Goal: Transaction & Acquisition: Purchase product/service

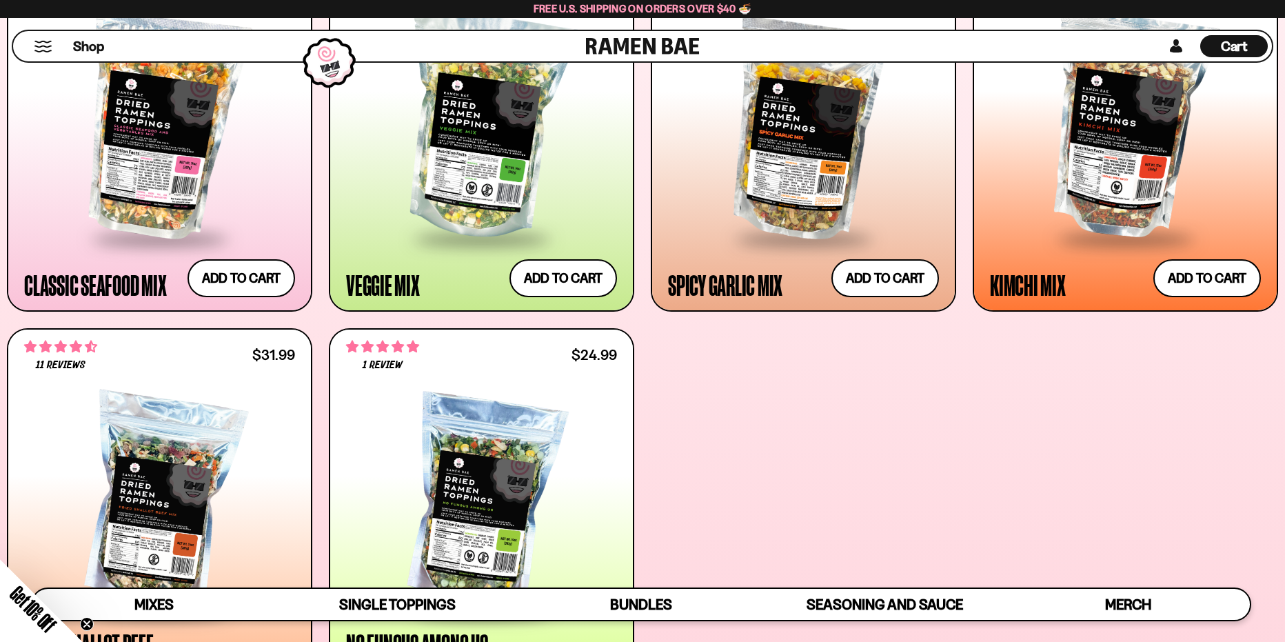
scroll to position [827, 0]
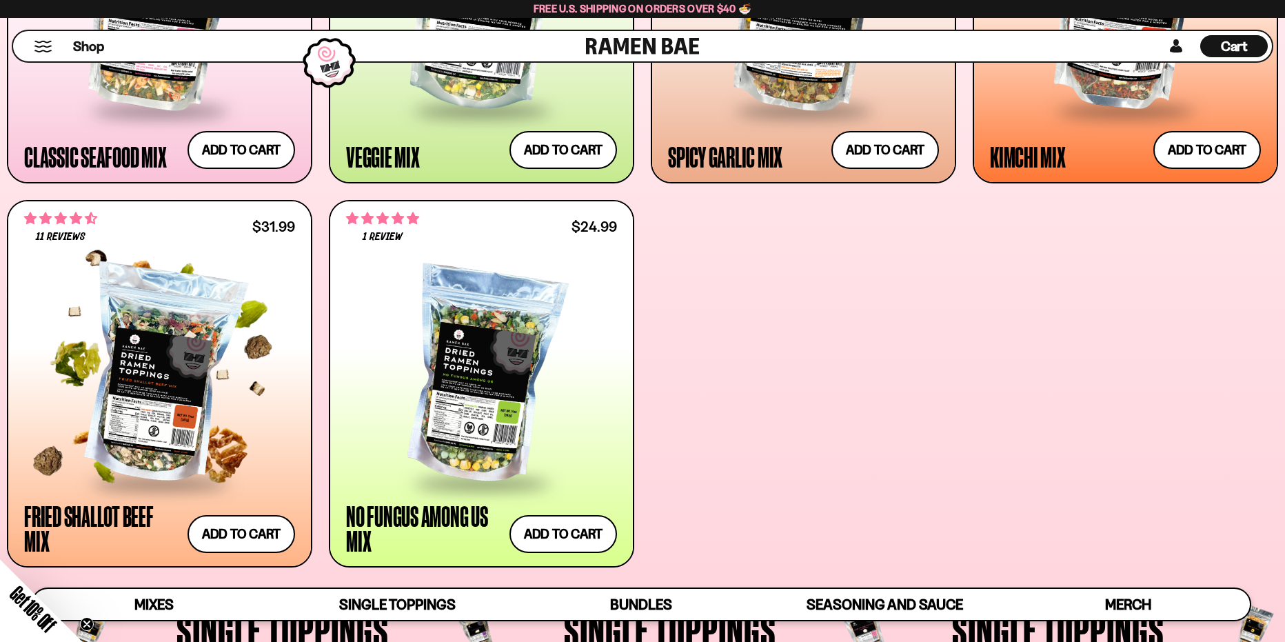
click at [204, 374] on div at bounding box center [159, 376] width 271 height 212
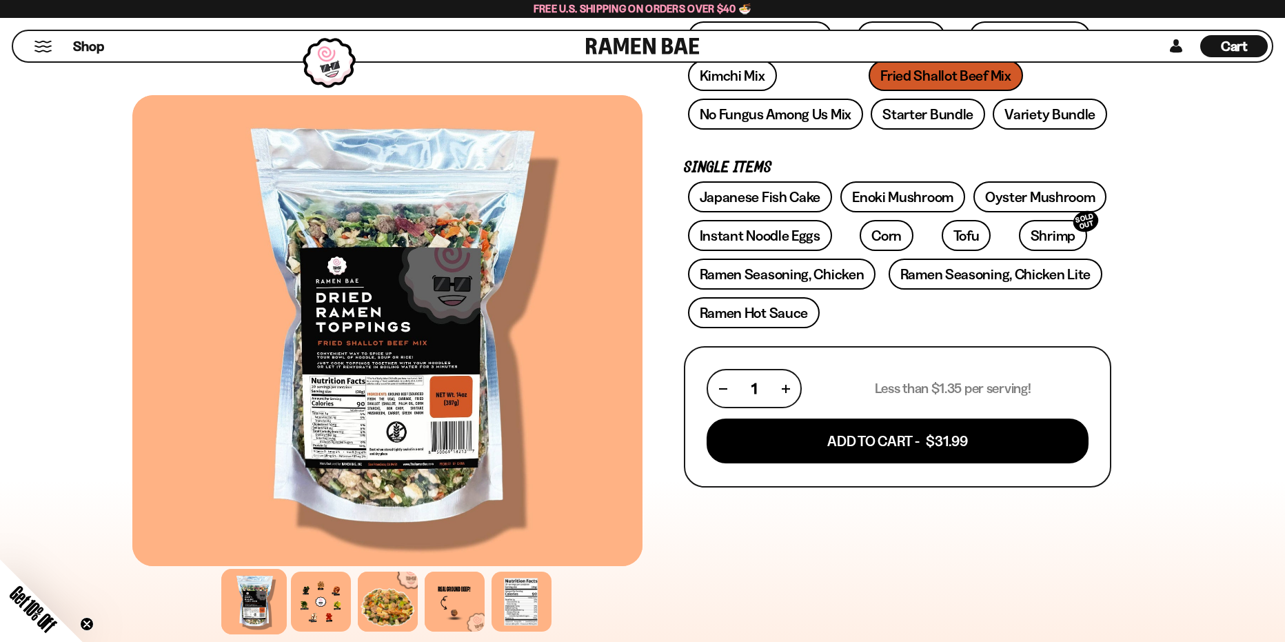
scroll to position [138, 0]
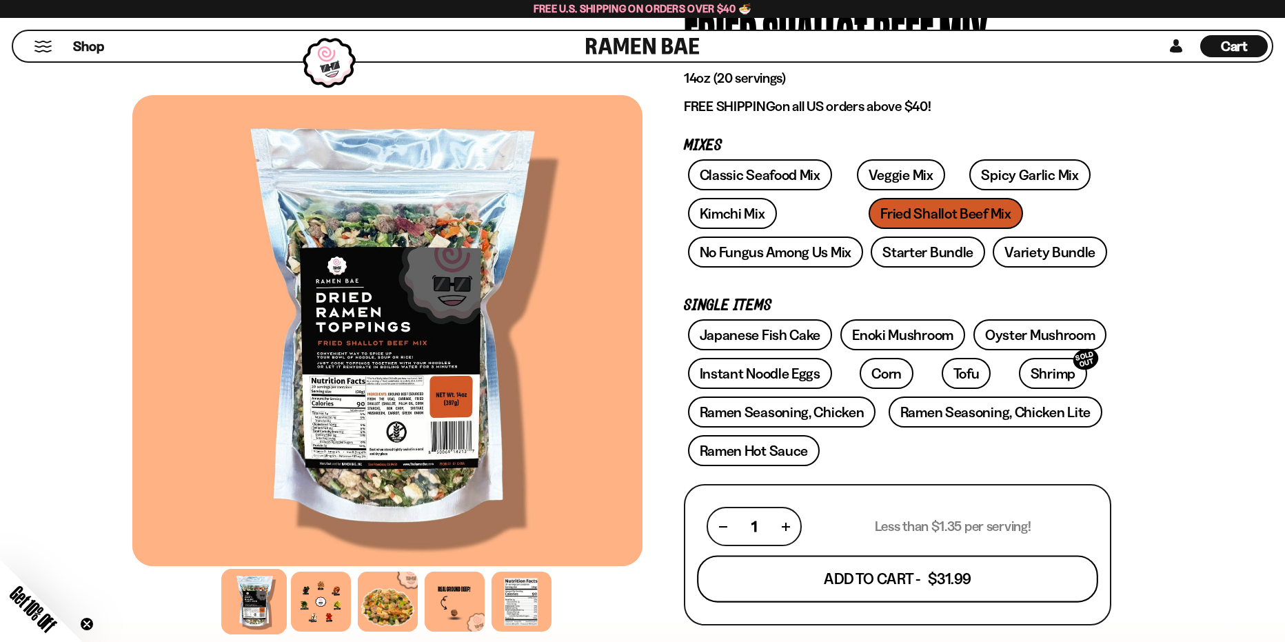
click at [958, 577] on button "Add To Cart - $31.99" at bounding box center [897, 579] width 401 height 47
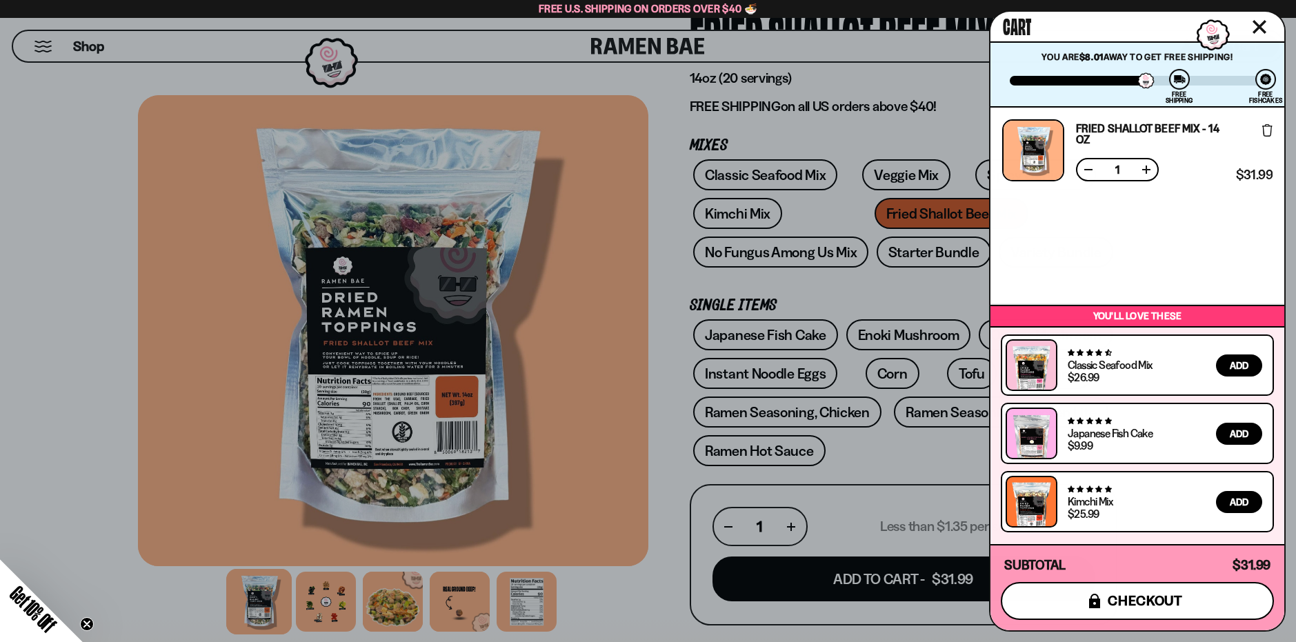
click at [1135, 602] on span "checkout" at bounding box center [1144, 600] width 75 height 15
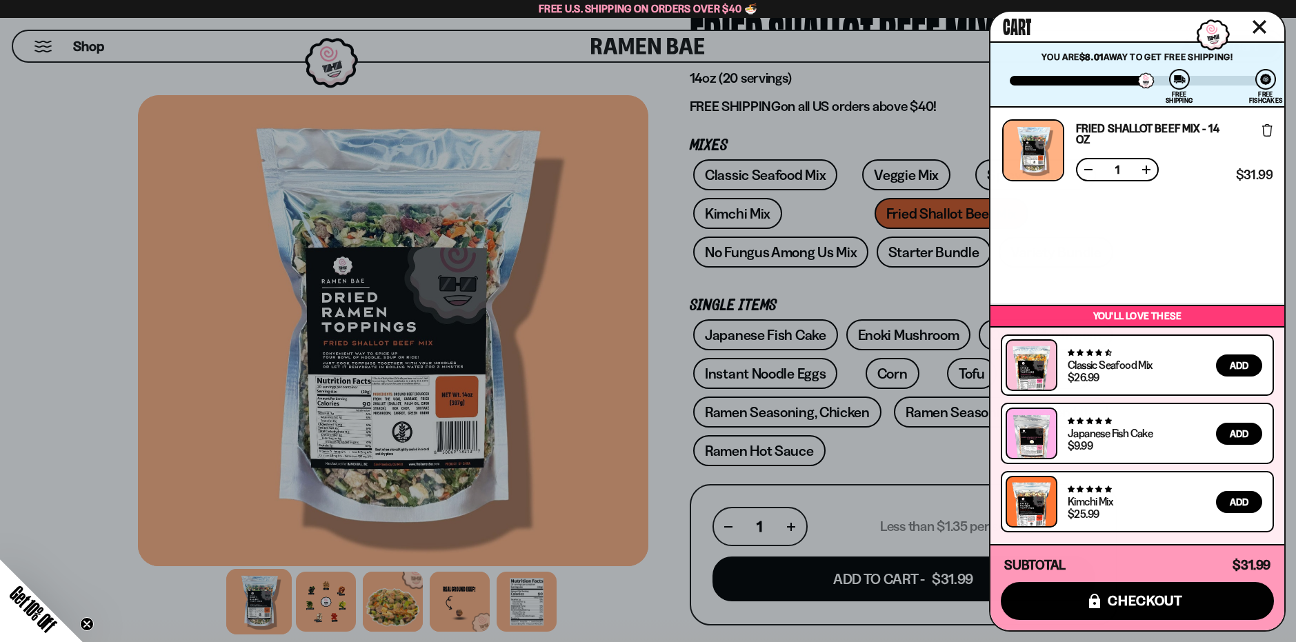
drag, startPoint x: 914, startPoint y: 499, endPoint x: 978, endPoint y: 467, distance: 71.2
click at [915, 499] on div at bounding box center [648, 321] width 1296 height 642
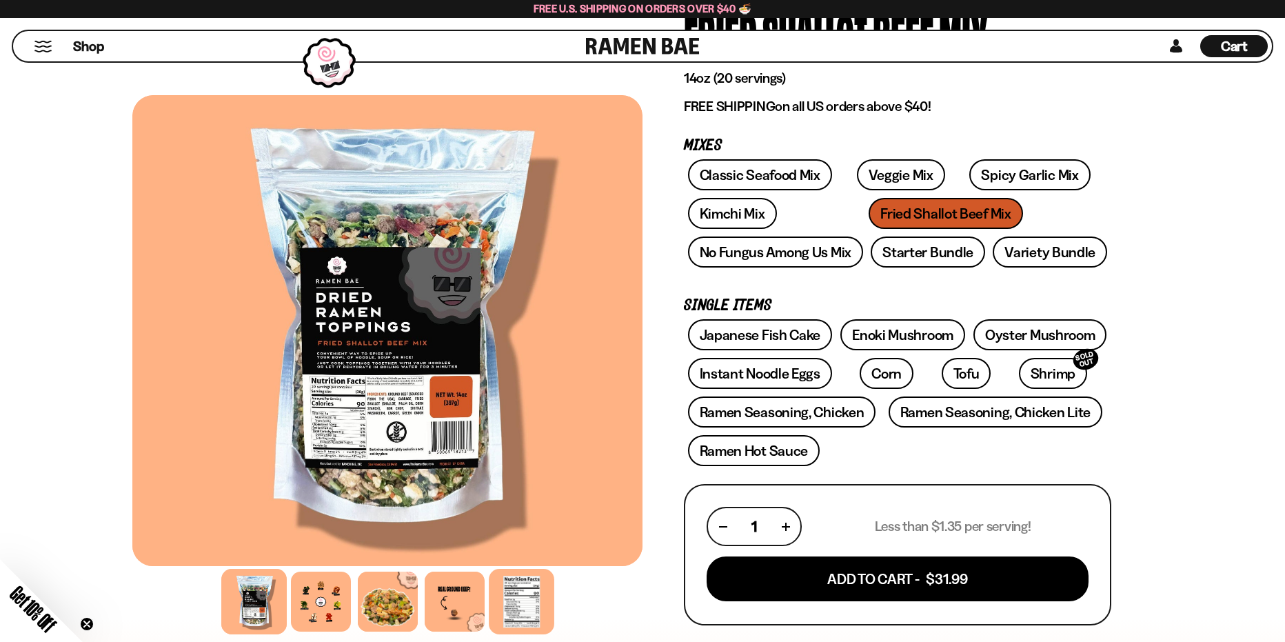
click at [507, 598] on div at bounding box center [522, 602] width 66 height 66
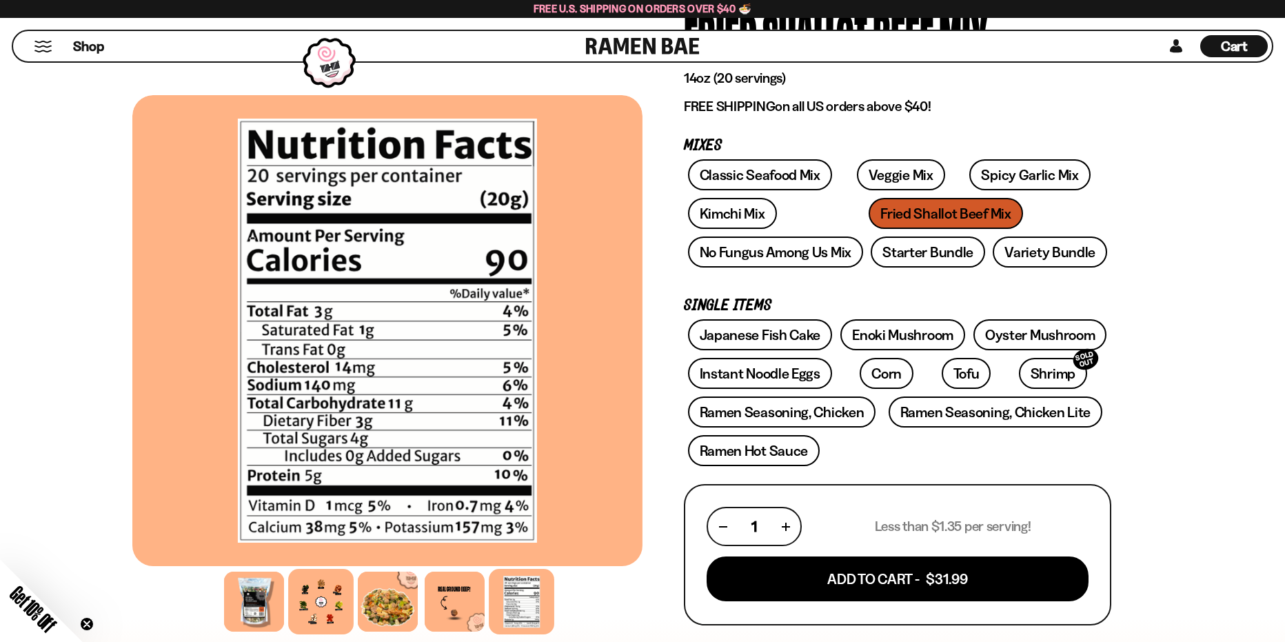
click at [343, 611] on div at bounding box center [321, 602] width 66 height 66
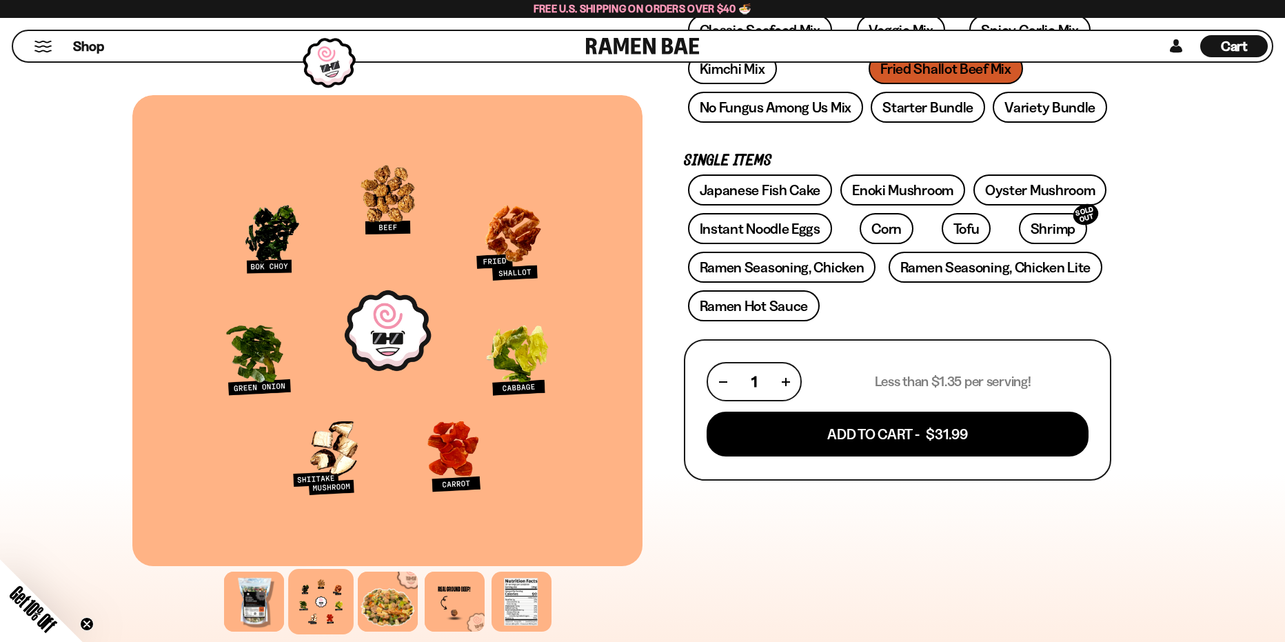
scroll to position [207, 0]
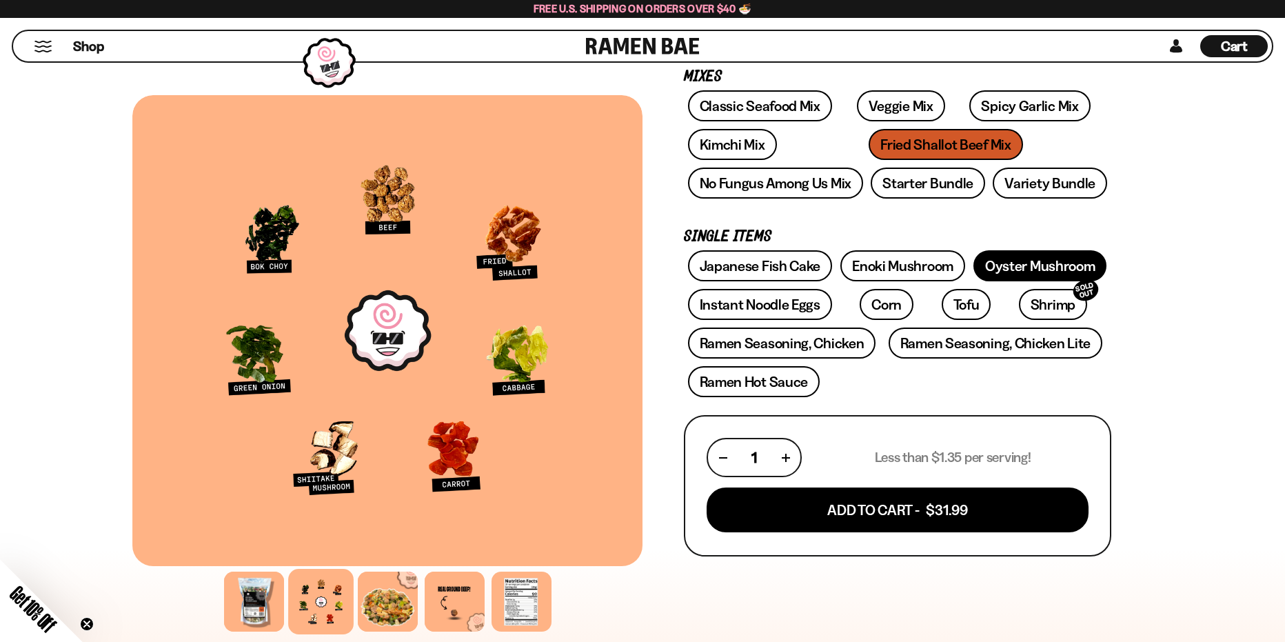
click at [992, 268] on link "Oyster Mushroom" at bounding box center [1041, 265] width 134 height 31
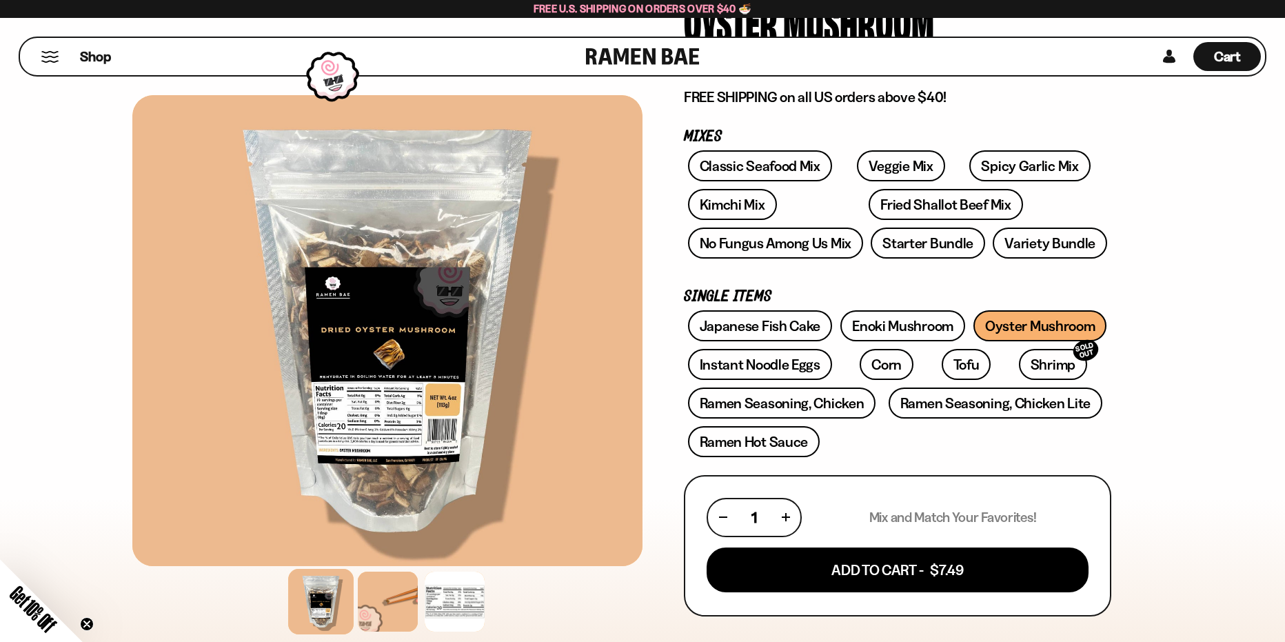
scroll to position [69, 0]
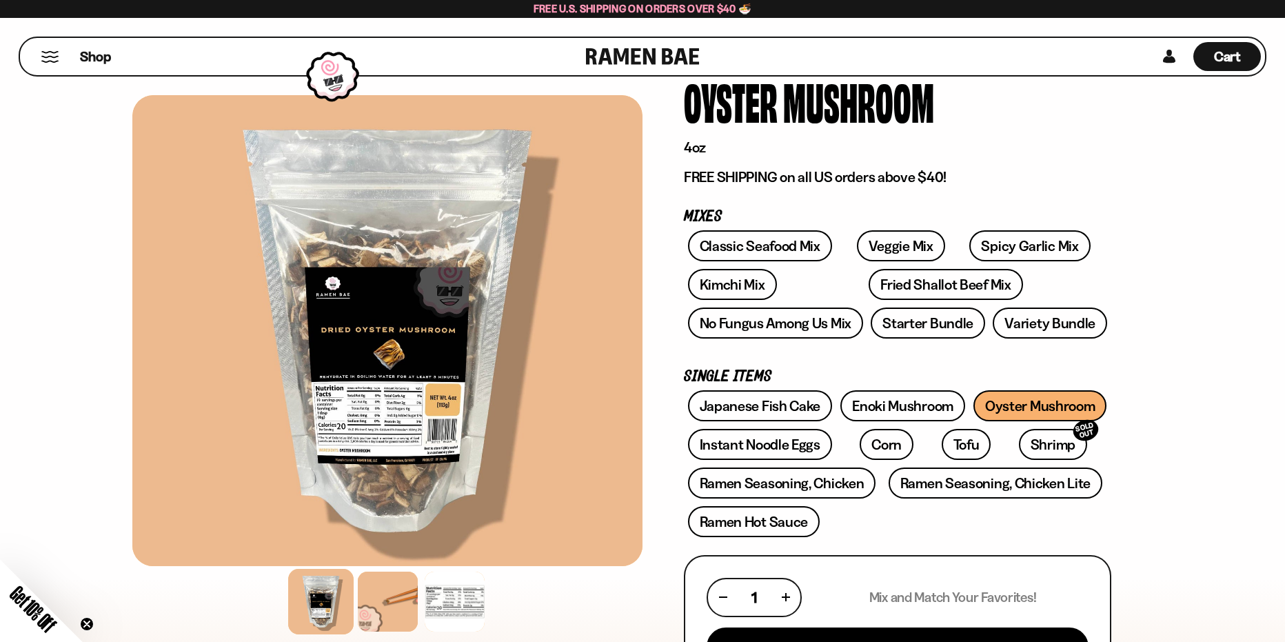
click at [488, 594] on div at bounding box center [387, 601] width 510 height 67
click at [468, 603] on div at bounding box center [455, 602] width 66 height 66
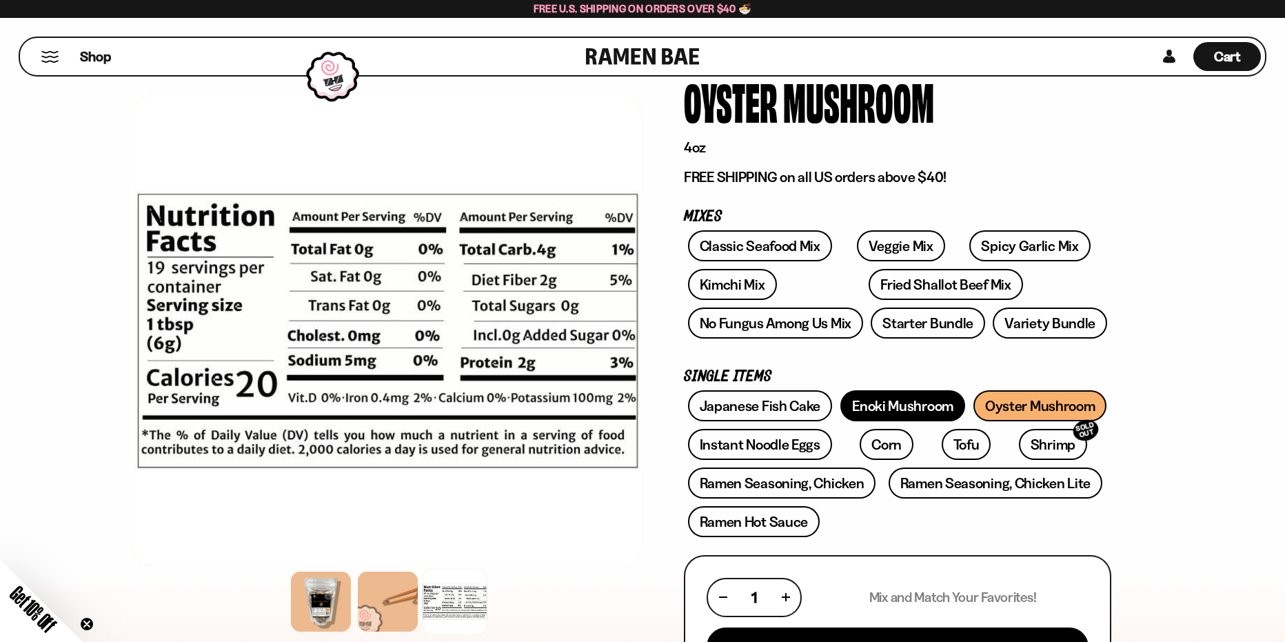
click at [855, 416] on link "Enoki Mushroom" at bounding box center [902, 405] width 125 height 31
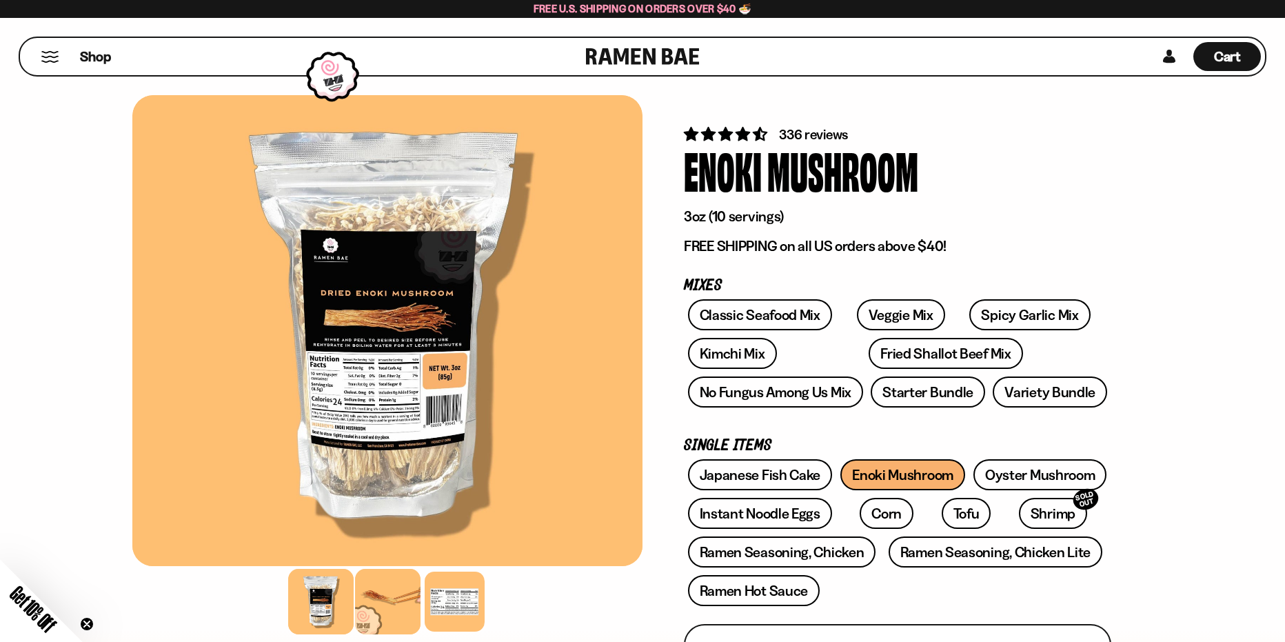
click at [386, 592] on div at bounding box center [388, 602] width 66 height 66
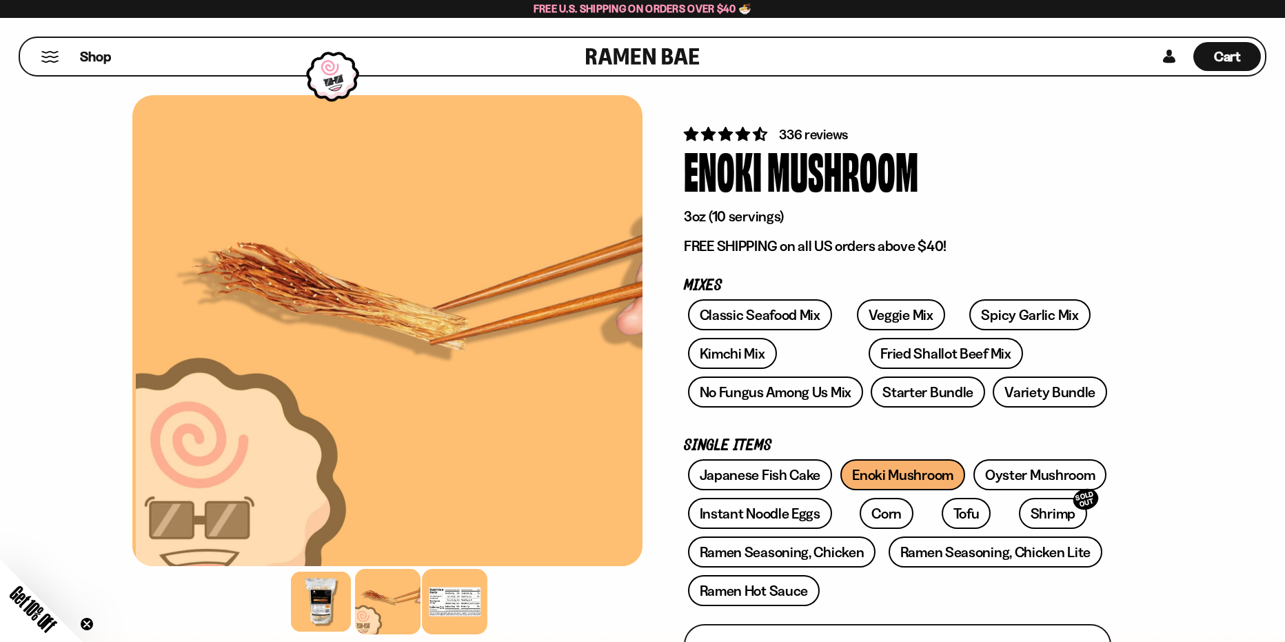
click at [453, 593] on div at bounding box center [455, 602] width 66 height 66
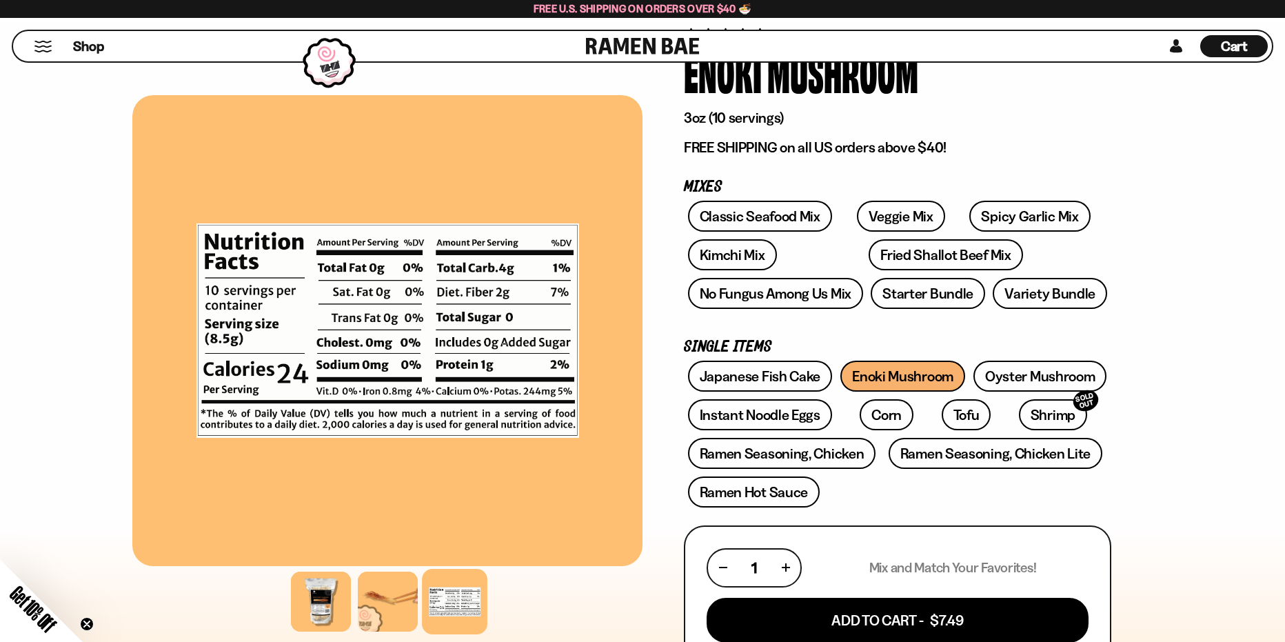
scroll to position [207, 0]
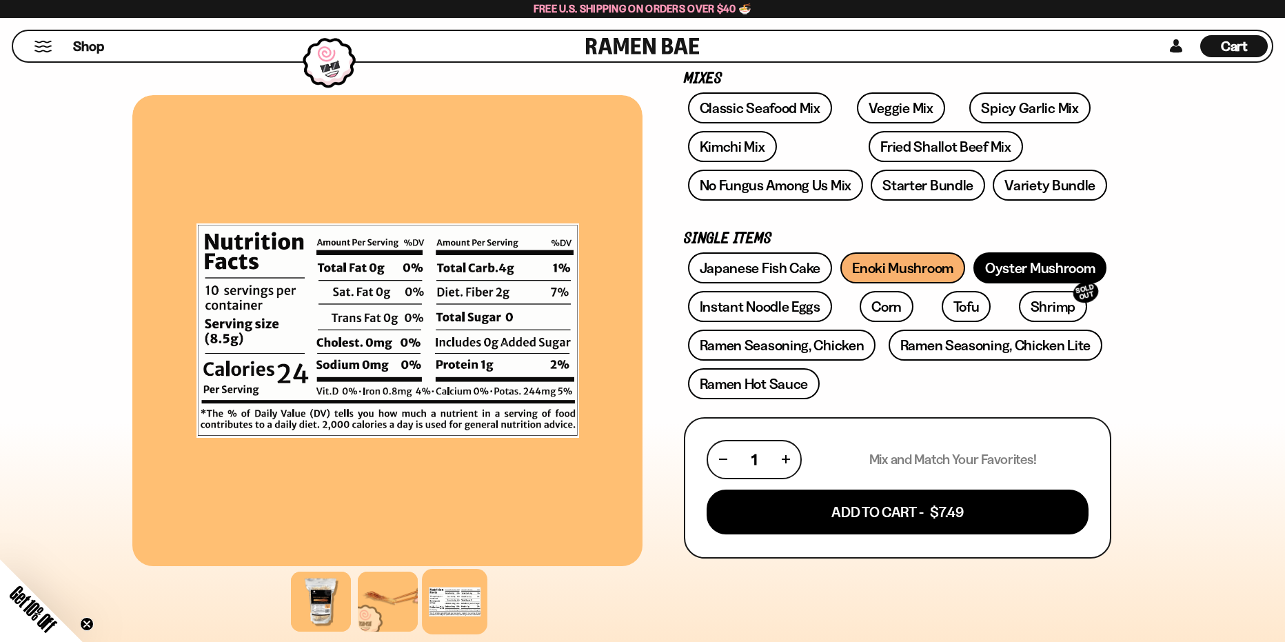
click at [1058, 279] on link "Oyster Mushroom" at bounding box center [1041, 267] width 134 height 31
